Goal: Task Accomplishment & Management: Use online tool/utility

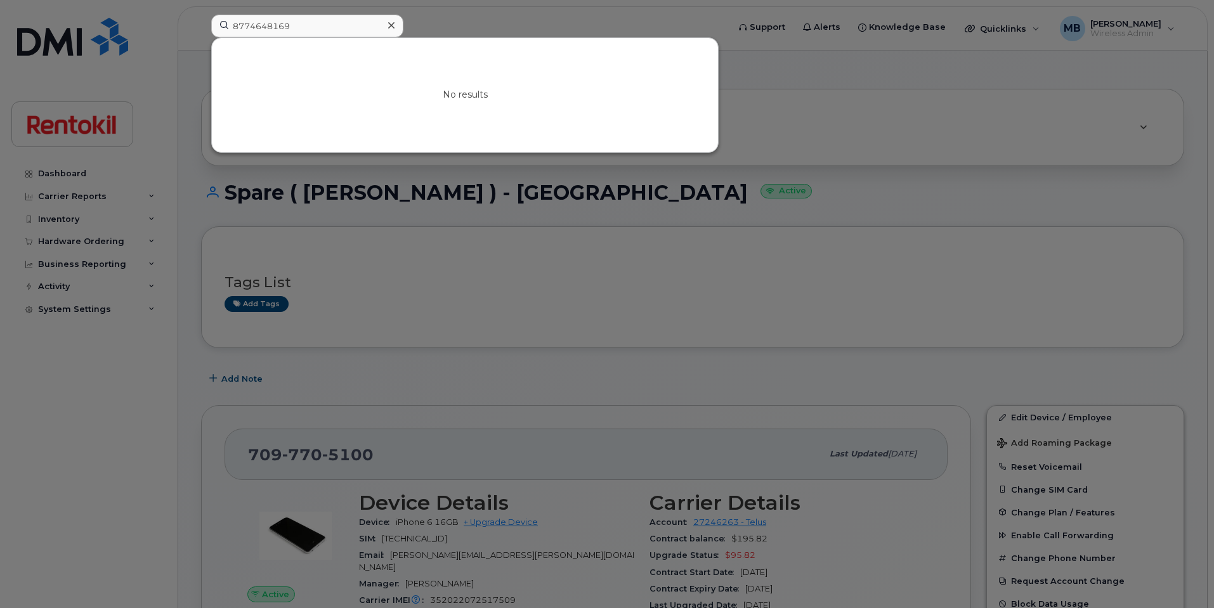
drag, startPoint x: 0, startPoint y: 0, endPoint x: 217, endPoint y: 27, distance: 218.7
click at [217, 27] on input "8774648169" at bounding box center [307, 26] width 192 height 23
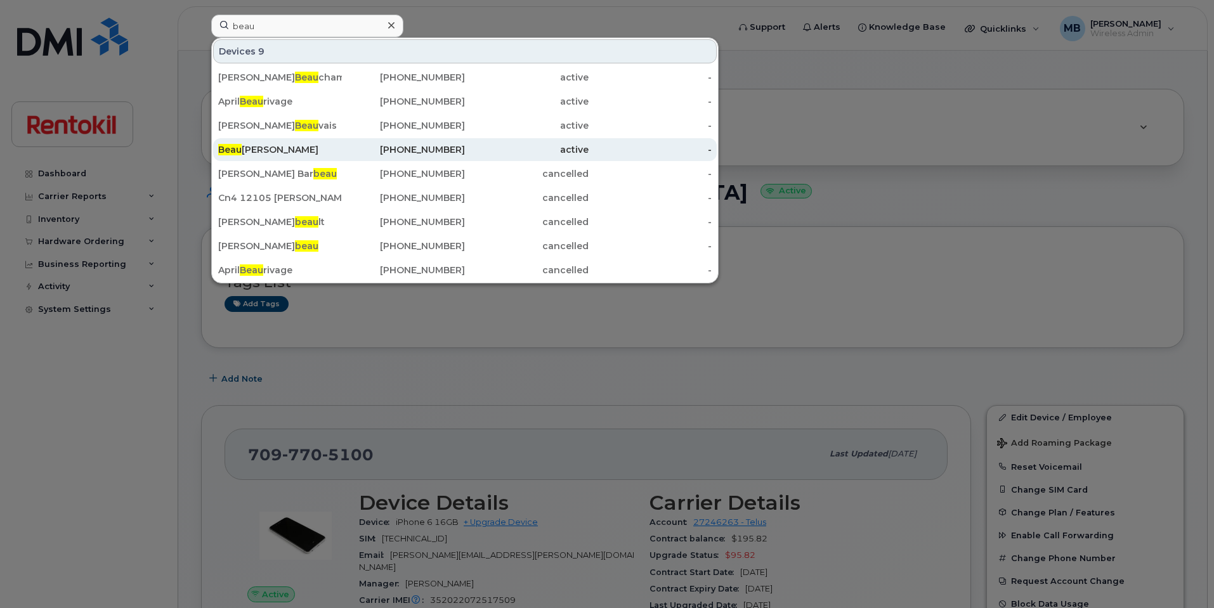
type input "beau"
click at [269, 145] on div "[PERSON_NAME]" at bounding box center [280, 149] width 124 height 13
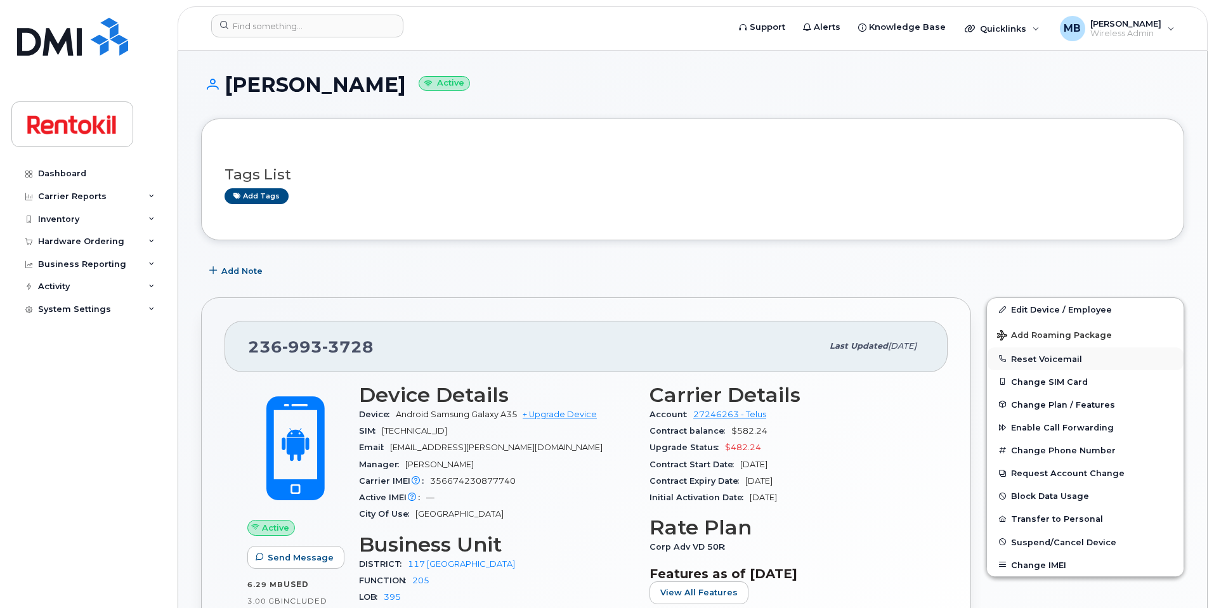
click at [1046, 370] on button "Reset Voicemail" at bounding box center [1085, 359] width 197 height 23
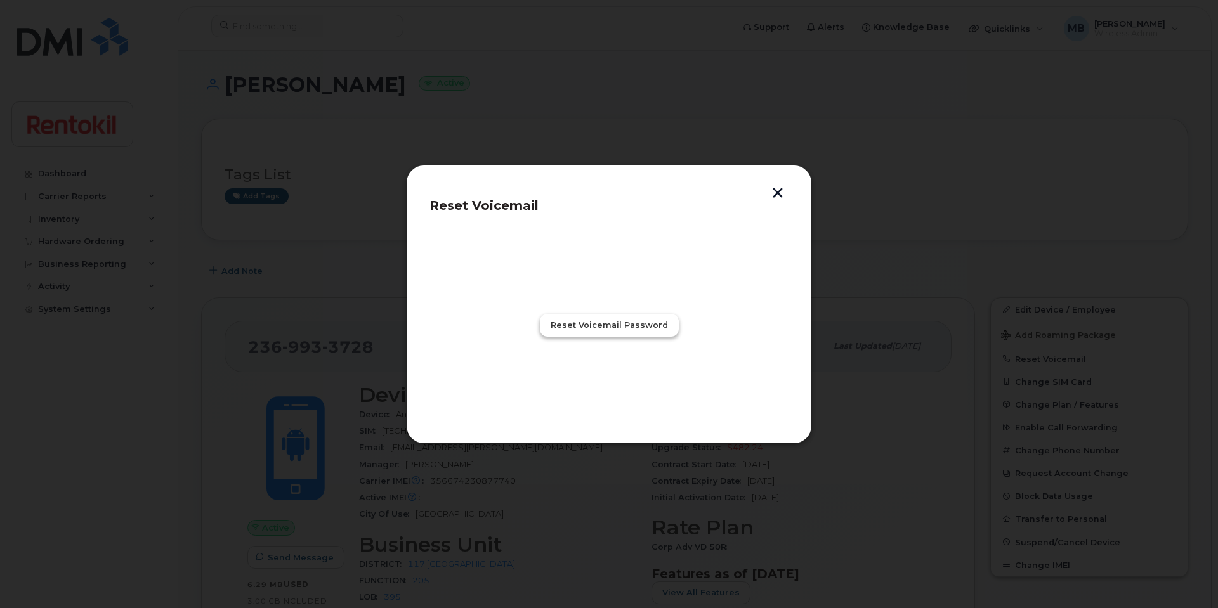
click at [614, 328] on span "Reset Voicemail Password" at bounding box center [609, 325] width 117 height 12
click at [611, 382] on span "Close" at bounding box center [608, 381] width 25 height 12
